Goal: Task Accomplishment & Management: Manage account settings

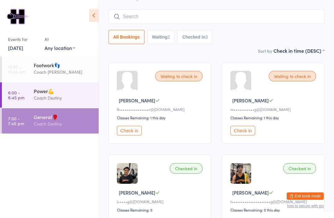
click at [304, 200] on button "Exit kiosk mode" at bounding box center [304, 196] width 37 height 7
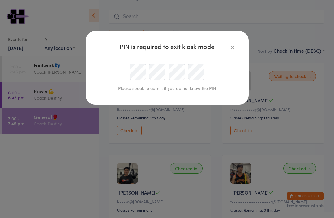
scroll to position [40, 0]
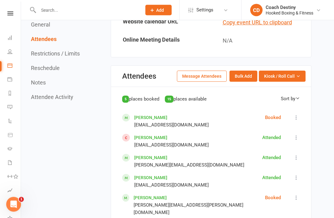
scroll to position [368, 0]
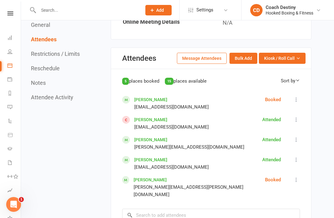
click at [299, 102] on icon at bounding box center [296, 100] width 6 height 6
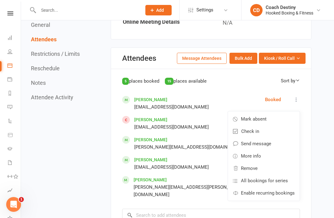
click at [268, 125] on link "Mark absent" at bounding box center [264, 119] width 72 height 12
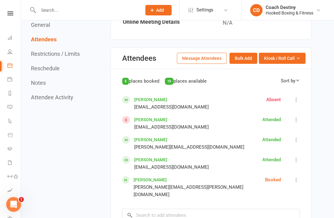
click at [295, 183] on icon at bounding box center [296, 180] width 6 height 6
click at [268, 205] on link "Mark absent" at bounding box center [264, 207] width 72 height 12
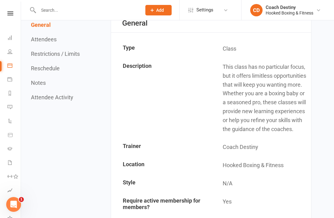
scroll to position [0, 0]
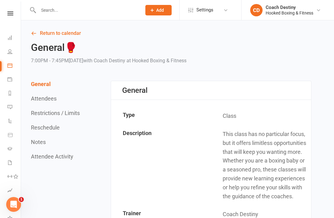
click at [15, 8] on nav "Clubworx Dashboard People Calendar Payments Reports Messages Automations Produc…" at bounding box center [10, 111] width 21 height 218
click at [7, 10] on nav "Clubworx Dashboard People Calendar Payments Reports Messages Automations Produc…" at bounding box center [10, 111] width 21 height 218
click at [11, 66] on icon at bounding box center [9, 65] width 5 height 5
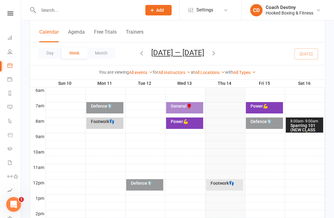
scroll to position [138, 0]
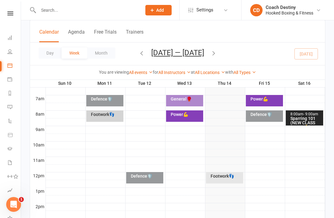
click at [257, 101] on div "Power💪" at bounding box center [266, 99] width 32 height 4
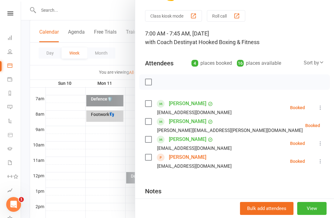
scroll to position [16, 0]
click at [105, 141] on div at bounding box center [177, 109] width 313 height 218
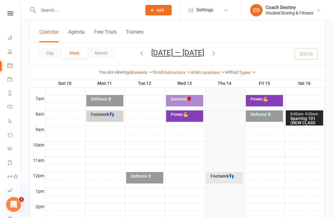
click at [259, 112] on div "Defence🛡️" at bounding box center [266, 114] width 32 height 4
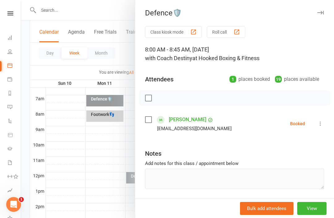
click at [108, 149] on div at bounding box center [177, 109] width 313 height 218
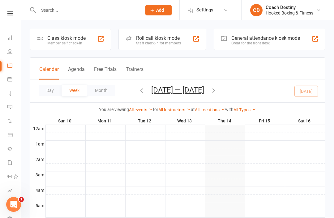
scroll to position [0, 0]
